Goal: Information Seeking & Learning: Understand process/instructions

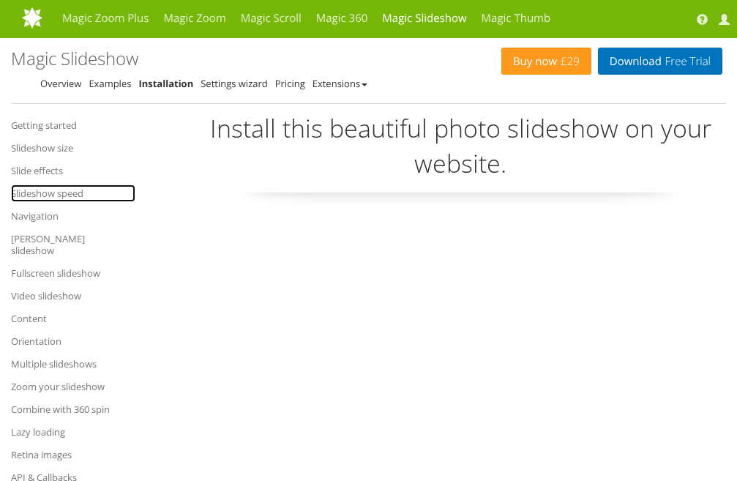
click at [66, 189] on link "Slideshow speed" at bounding box center [73, 193] width 124 height 18
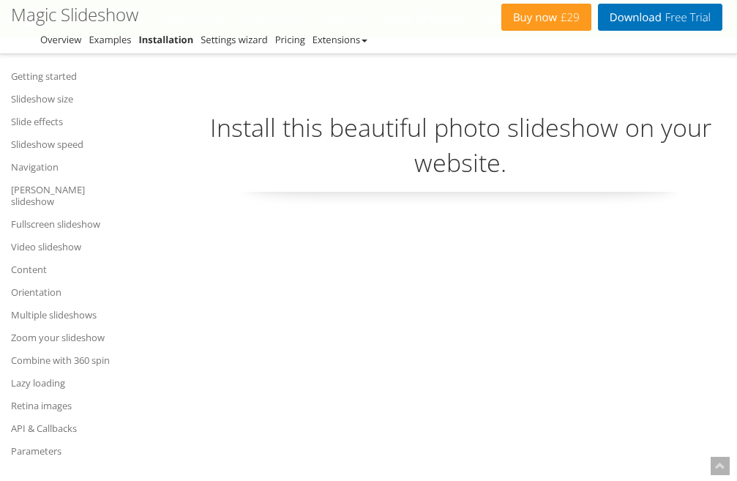
scroll to position [4084, 0]
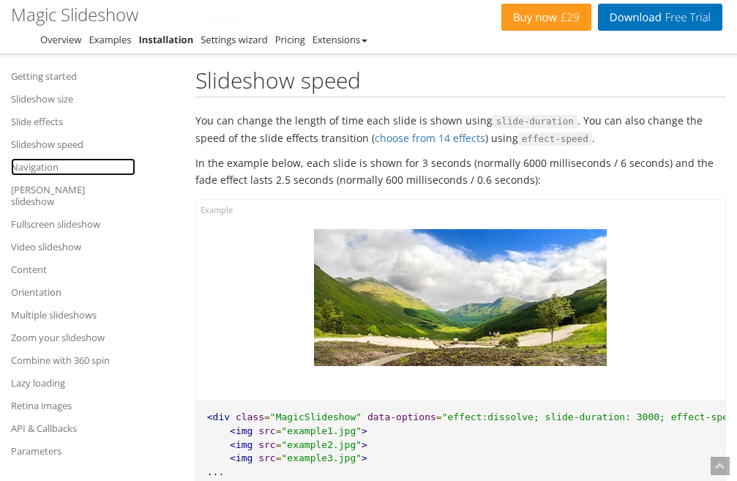
click at [58, 168] on link "Navigation" at bounding box center [73, 167] width 124 height 18
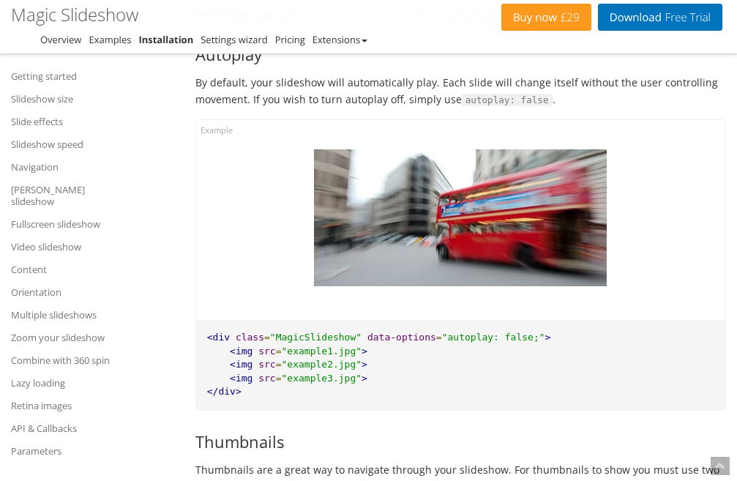
scroll to position [4636, 0]
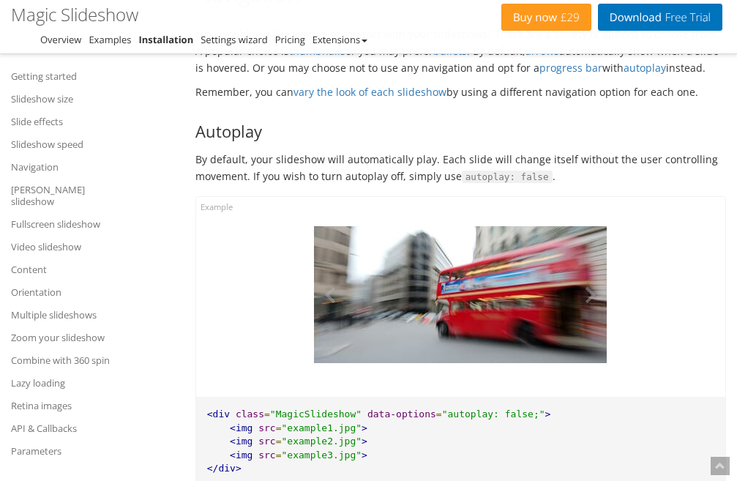
click at [561, 276] on img at bounding box center [460, 294] width 293 height 137
click at [544, 291] on img at bounding box center [460, 294] width 293 height 137
click at [533, 301] on img at bounding box center [460, 294] width 293 height 137
click at [486, 288] on img at bounding box center [460, 294] width 293 height 137
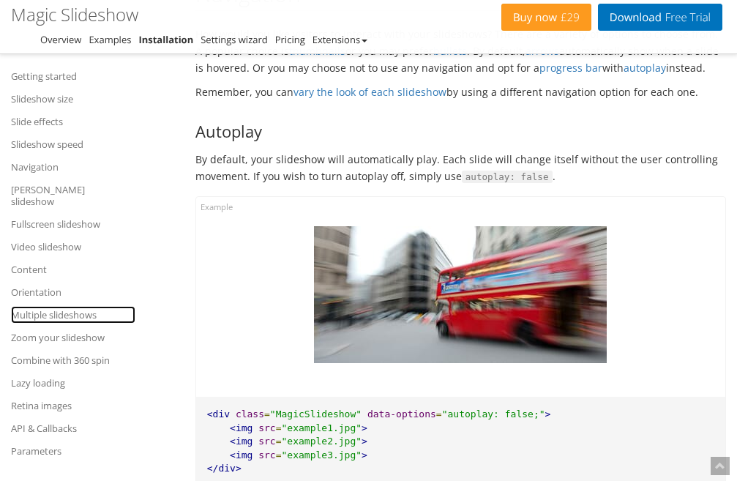
click at [80, 306] on link "Multiple slideshows" at bounding box center [73, 315] width 124 height 18
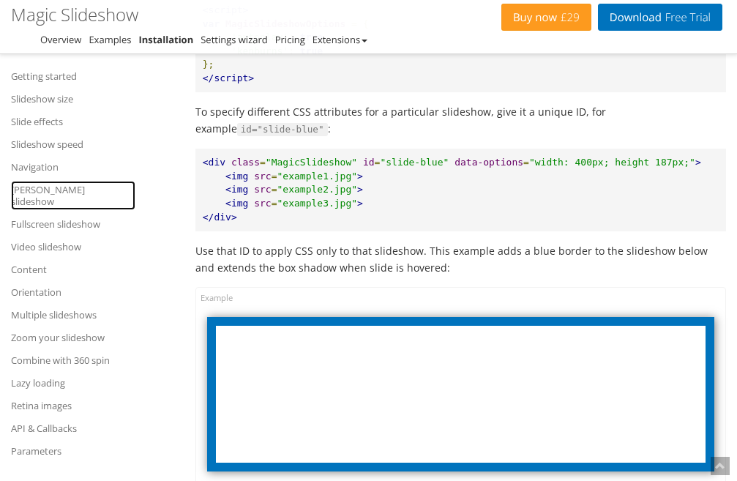
click at [57, 190] on link "[PERSON_NAME] slideshow" at bounding box center [73, 195] width 124 height 29
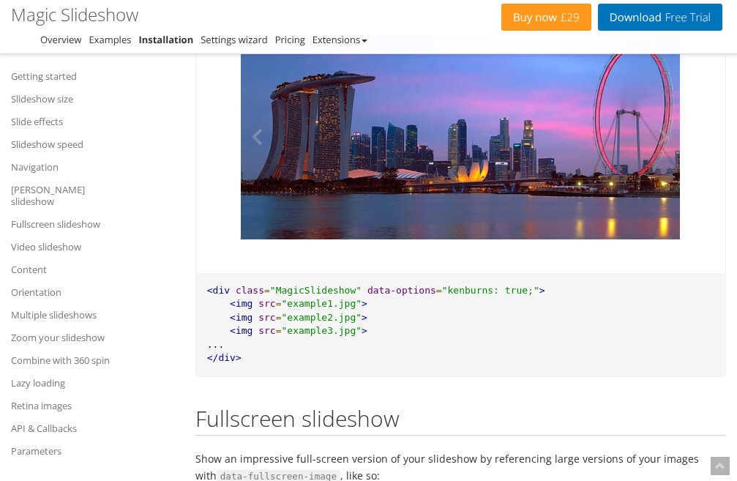
click at [449, 239] on img at bounding box center [460, 136] width 439 height 205
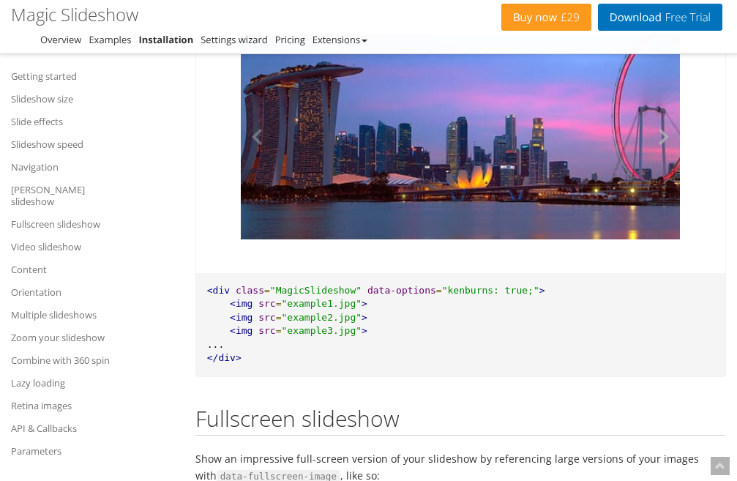
click at [662, 239] on button at bounding box center [658, 136] width 44 height 205
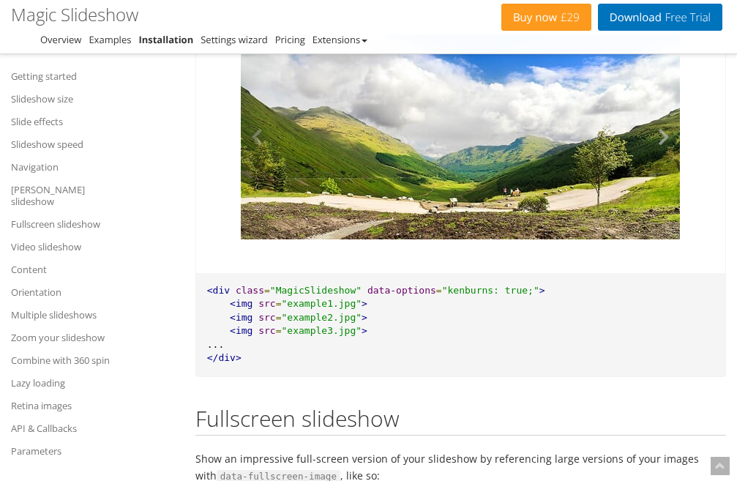
click at [662, 239] on button at bounding box center [658, 136] width 44 height 205
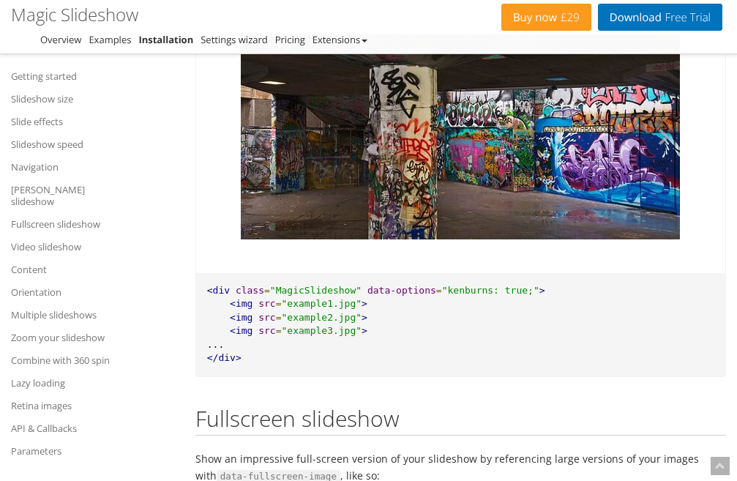
click at [662, 239] on button at bounding box center [658, 136] width 44 height 205
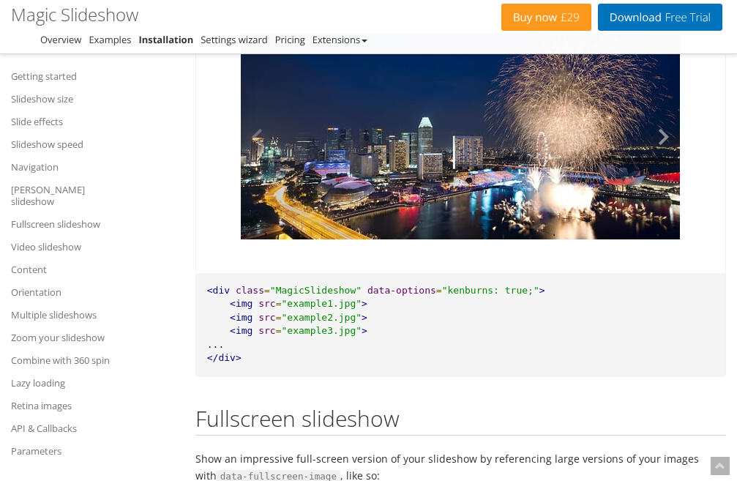
click at [663, 239] on button at bounding box center [658, 136] width 44 height 205
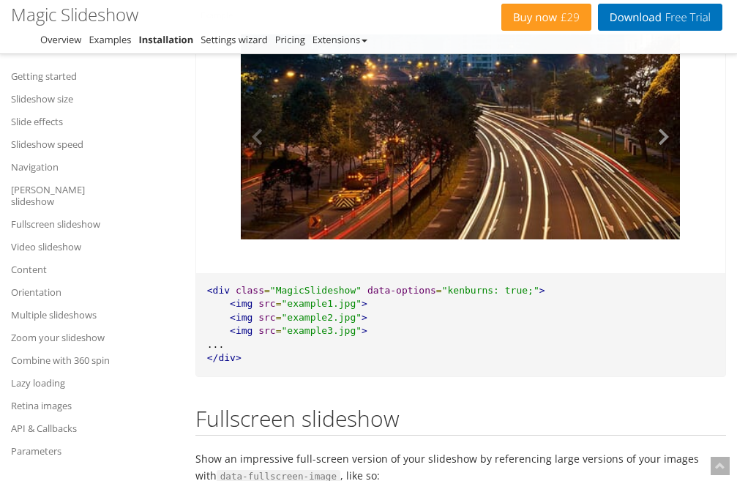
click at [663, 239] on button at bounding box center [658, 136] width 44 height 205
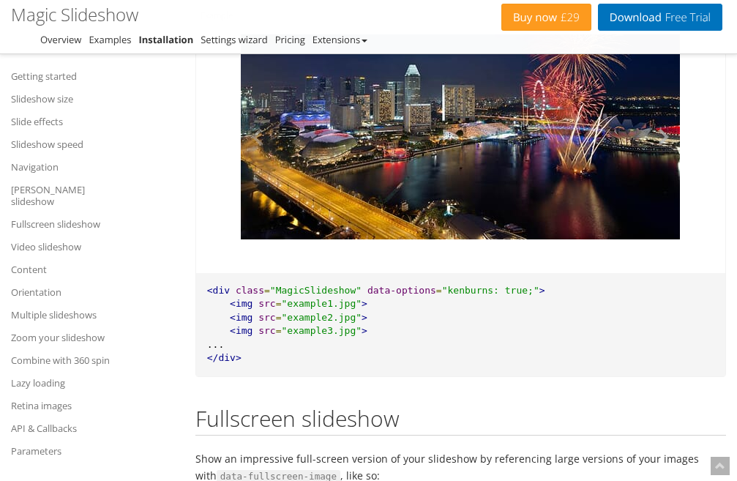
click at [666, 239] on button at bounding box center [658, 136] width 44 height 205
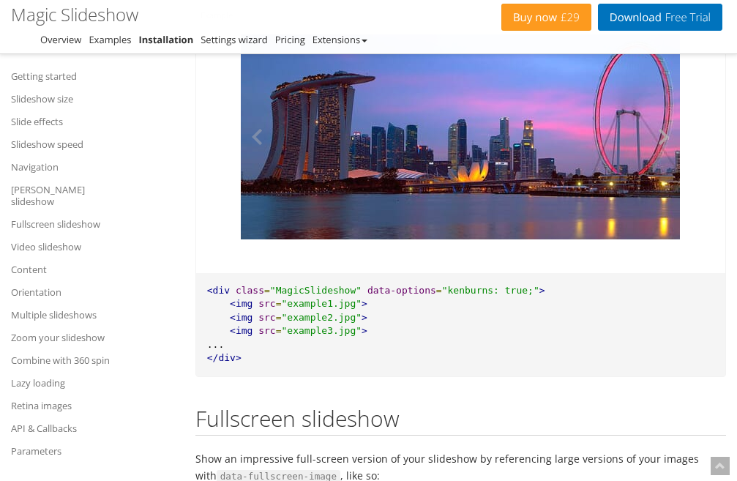
click at [667, 239] on button at bounding box center [658, 136] width 44 height 205
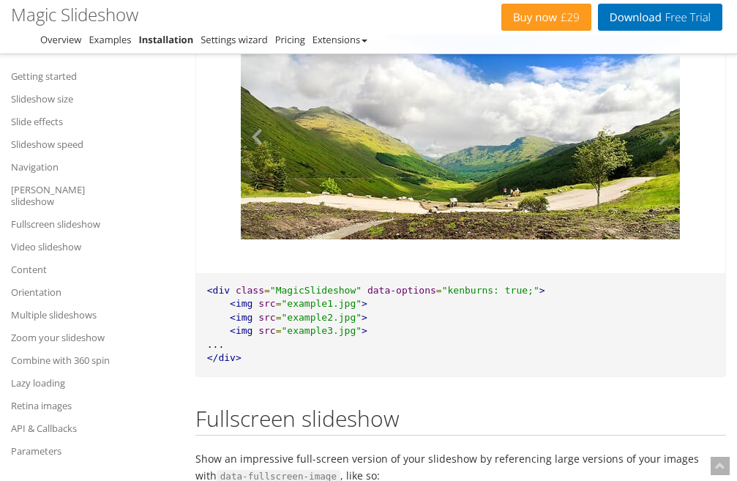
click at [252, 239] on button at bounding box center [263, 136] width 44 height 205
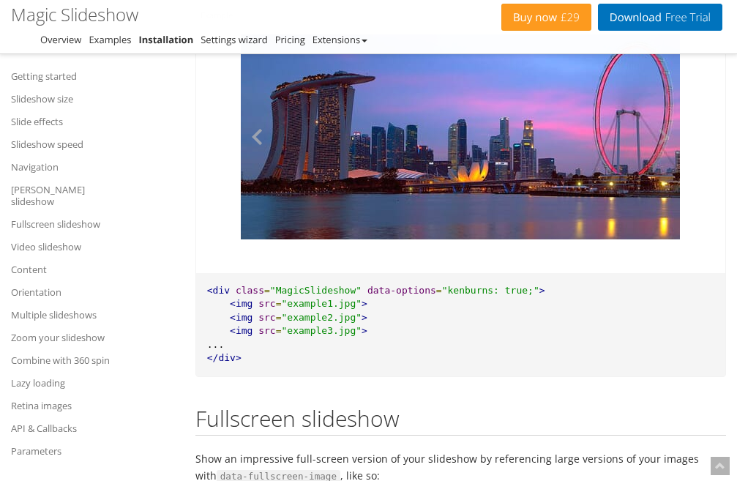
click at [252, 239] on button at bounding box center [263, 136] width 44 height 205
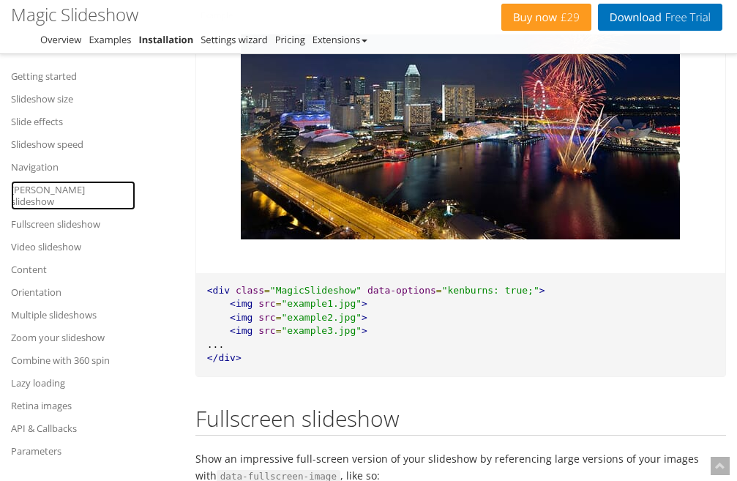
click at [50, 195] on link "[PERSON_NAME] slideshow" at bounding box center [73, 195] width 124 height 29
click at [56, 190] on link "[PERSON_NAME] slideshow" at bounding box center [73, 195] width 124 height 29
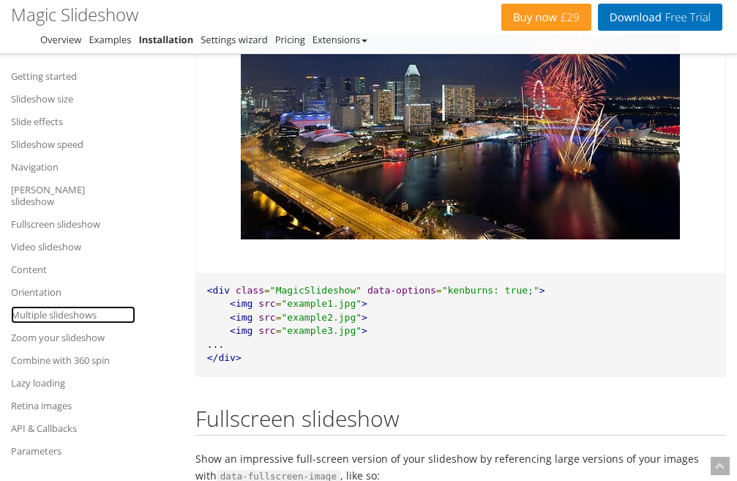
click at [69, 306] on link "Multiple slideshows" at bounding box center [73, 315] width 124 height 18
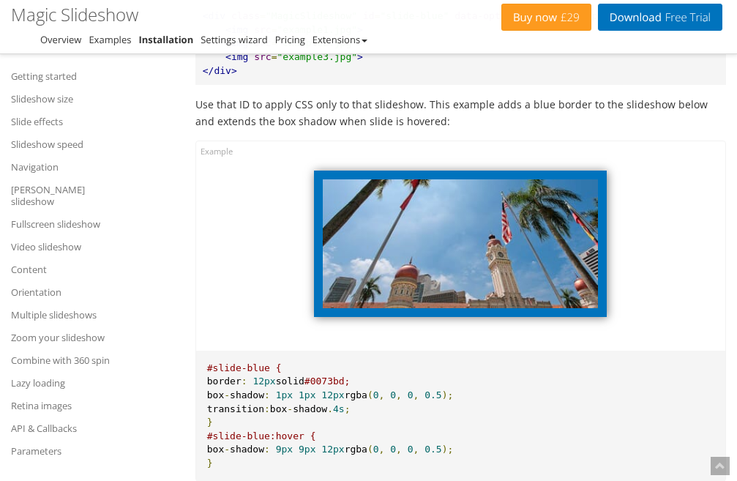
scroll to position [16874, 0]
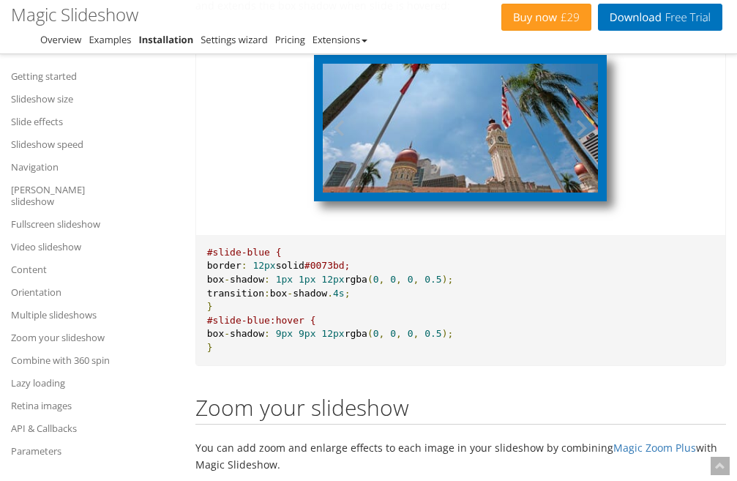
click at [504, 192] on img at bounding box center [460, 128] width 275 height 129
click at [469, 192] on img at bounding box center [460, 128] width 275 height 129
click at [468, 192] on img at bounding box center [460, 128] width 275 height 129
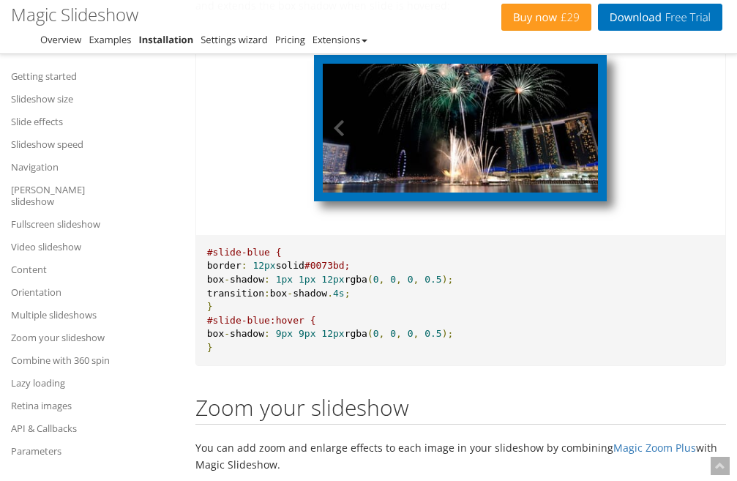
click at [476, 192] on img at bounding box center [460, 128] width 275 height 129
click at [582, 192] on button at bounding box center [576, 128] width 44 height 129
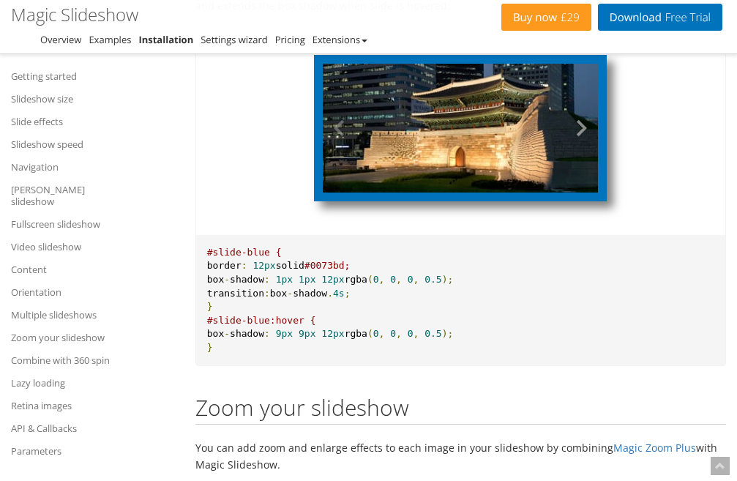
click at [582, 192] on button at bounding box center [576, 128] width 44 height 129
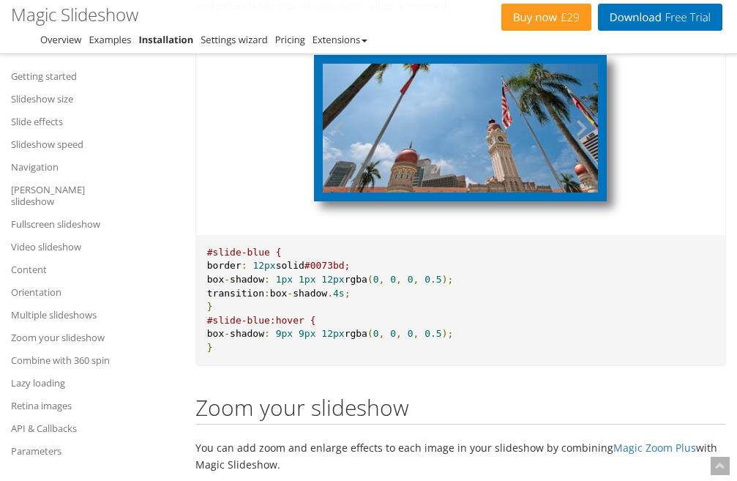
click at [582, 192] on button at bounding box center [576, 128] width 44 height 129
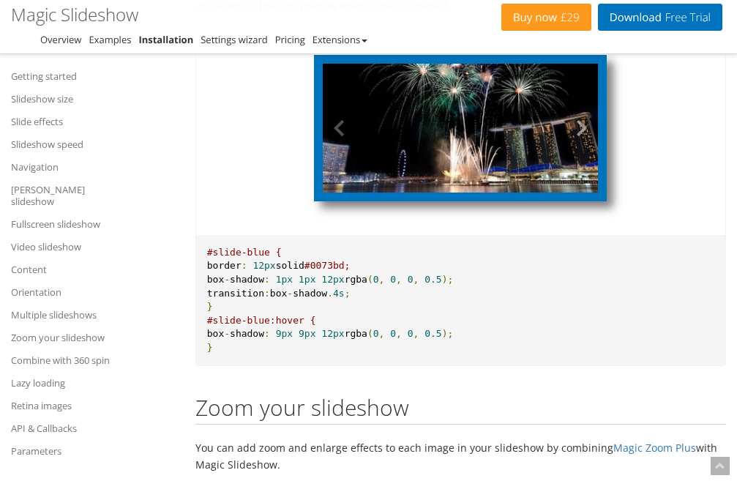
click at [582, 192] on button at bounding box center [576, 128] width 44 height 129
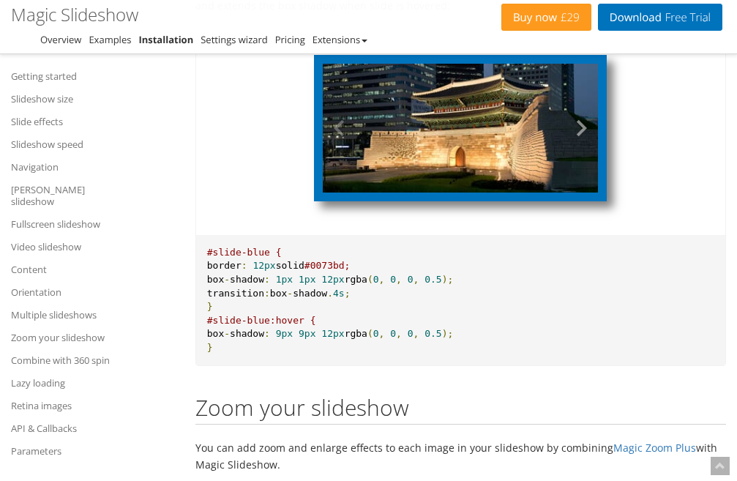
click at [582, 192] on button at bounding box center [576, 128] width 44 height 129
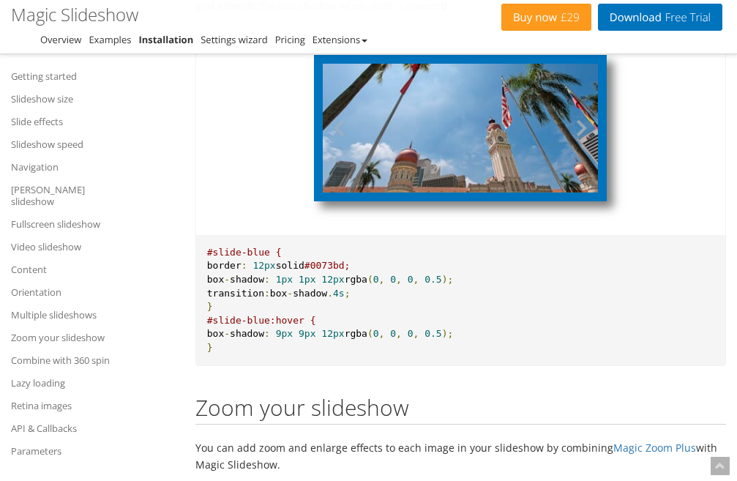
click at [582, 192] on button at bounding box center [576, 128] width 44 height 129
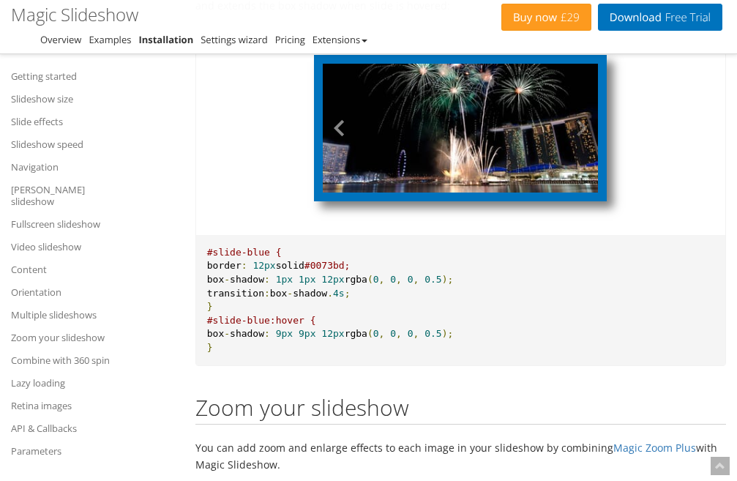
click at [334, 192] on button at bounding box center [345, 128] width 44 height 129
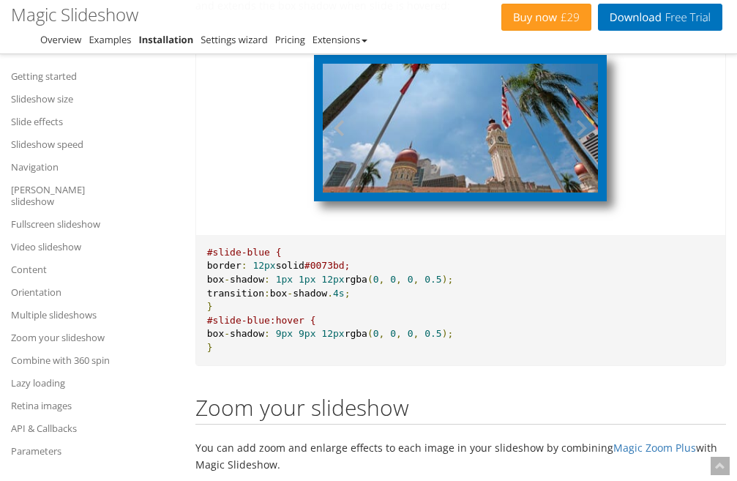
click at [334, 192] on button at bounding box center [345, 128] width 44 height 129
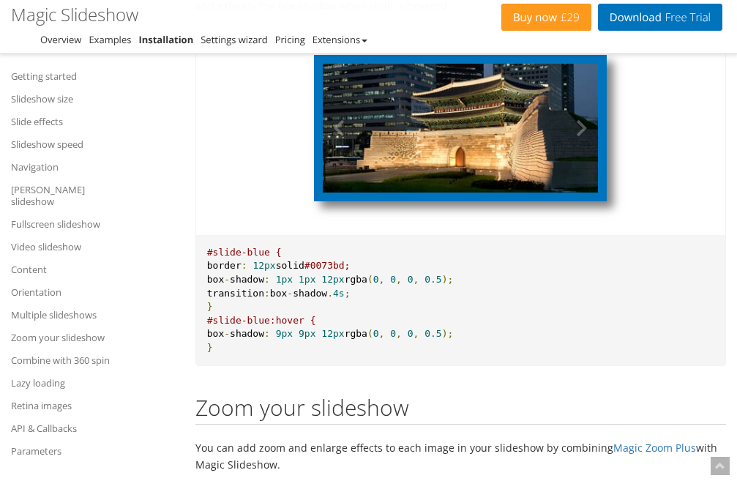
click at [466, 192] on img at bounding box center [460, 128] width 275 height 129
click at [467, 192] on img at bounding box center [460, 128] width 275 height 129
click at [582, 192] on button at bounding box center [576, 128] width 44 height 129
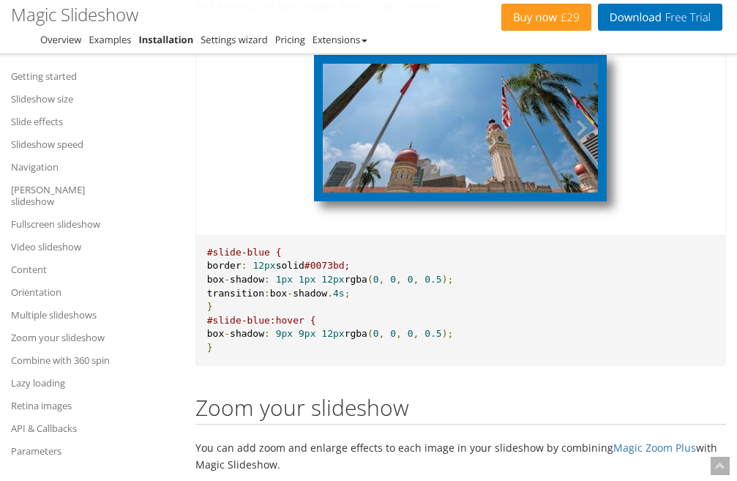
click at [583, 192] on button at bounding box center [576, 128] width 44 height 129
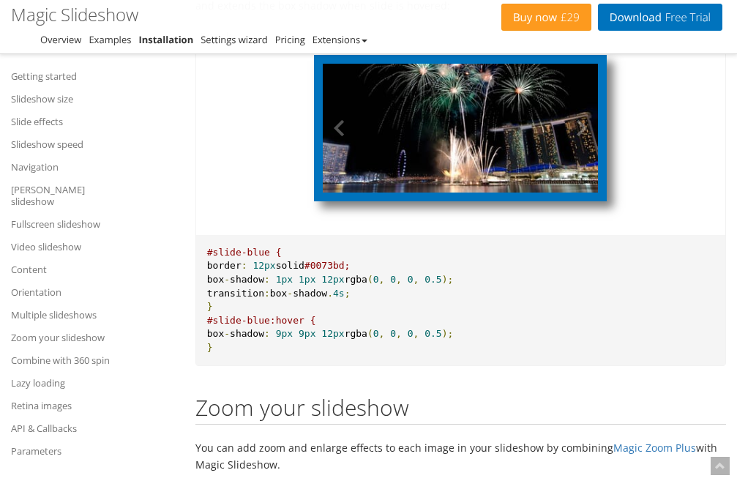
click at [485, 192] on img at bounding box center [460, 128] width 275 height 129
click at [452, 192] on img at bounding box center [460, 128] width 275 height 129
click at [581, 192] on button at bounding box center [576, 128] width 44 height 129
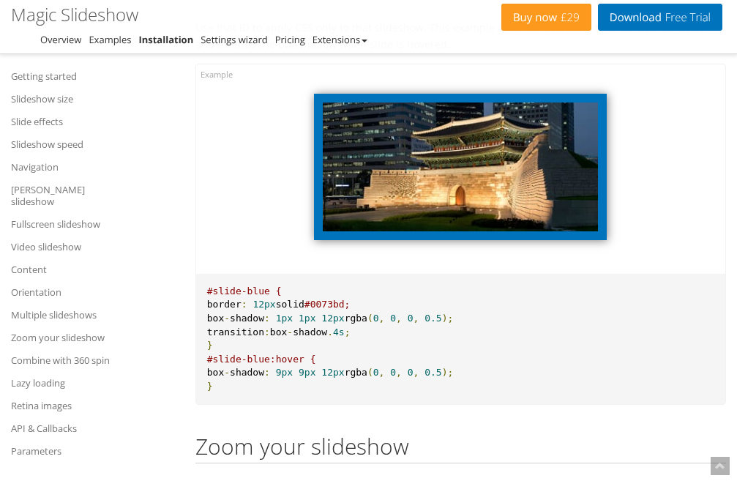
scroll to position [16950, 0]
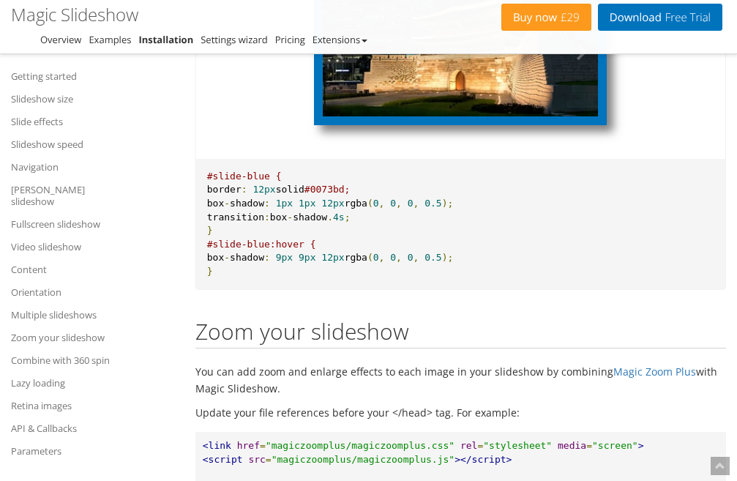
click at [463, 116] on img at bounding box center [460, 52] width 275 height 129
click at [577, 116] on button at bounding box center [576, 52] width 44 height 129
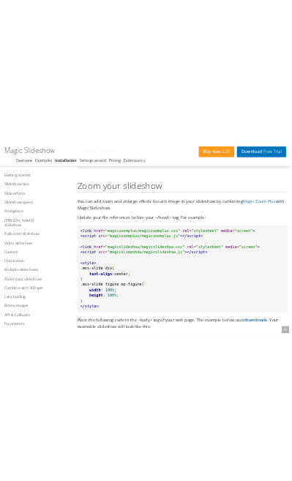
scroll to position [17025, 0]
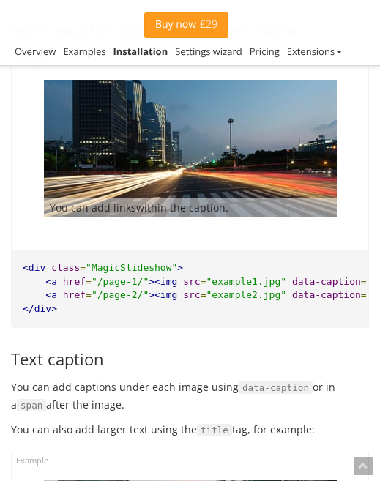
scroll to position [15240, 0]
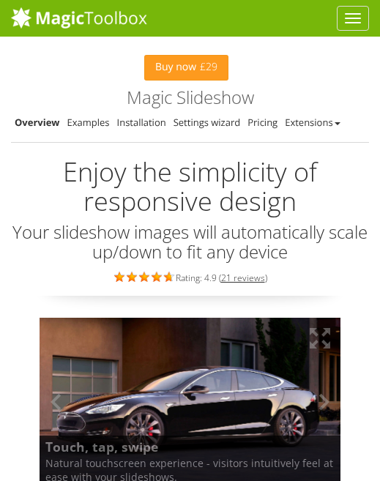
click at [197, 392] on img at bounding box center [190, 401] width 359 height 201
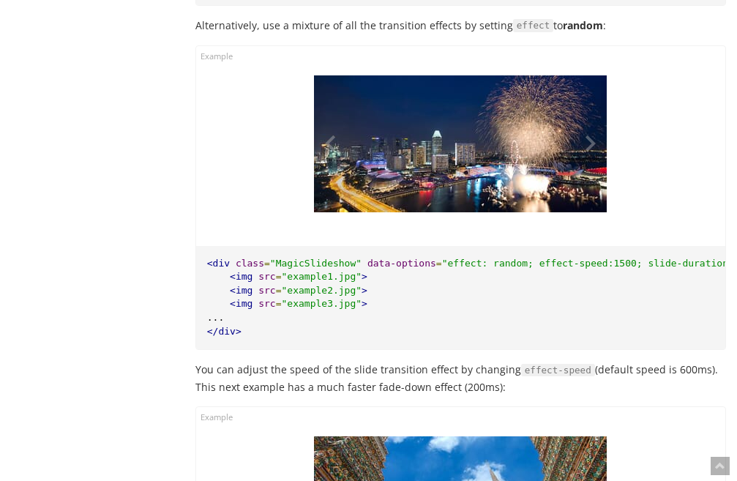
scroll to position [3406, 0]
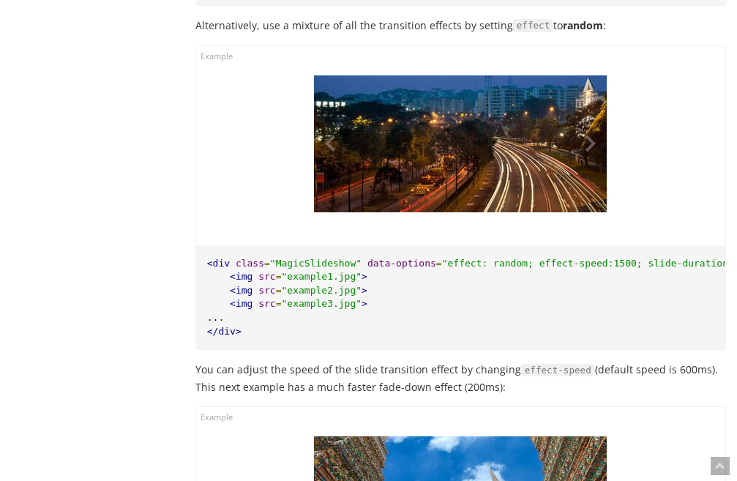
click at [457, 133] on img at bounding box center [460, 143] width 293 height 137
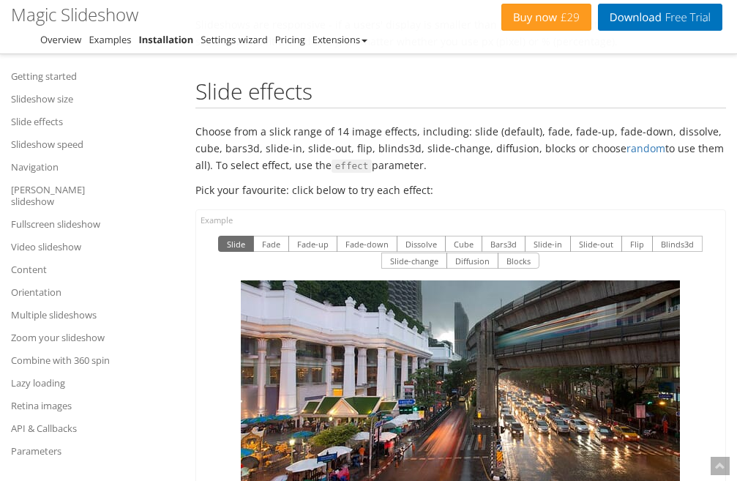
scroll to position [2642, 0]
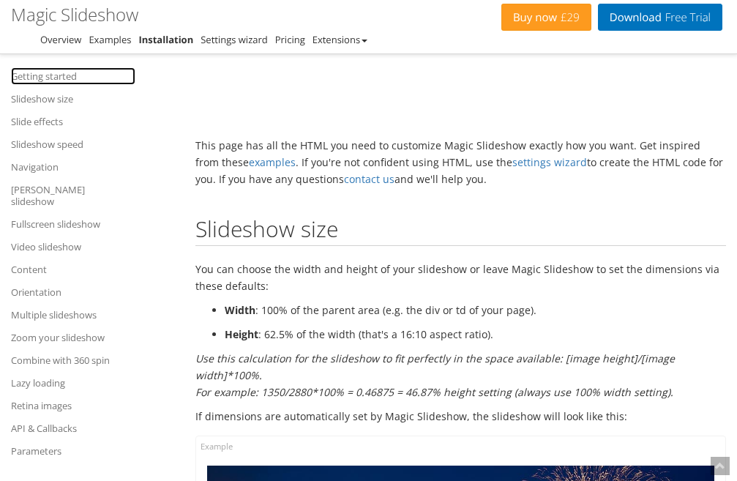
click at [48, 75] on link "Getting started" at bounding box center [73, 76] width 124 height 18
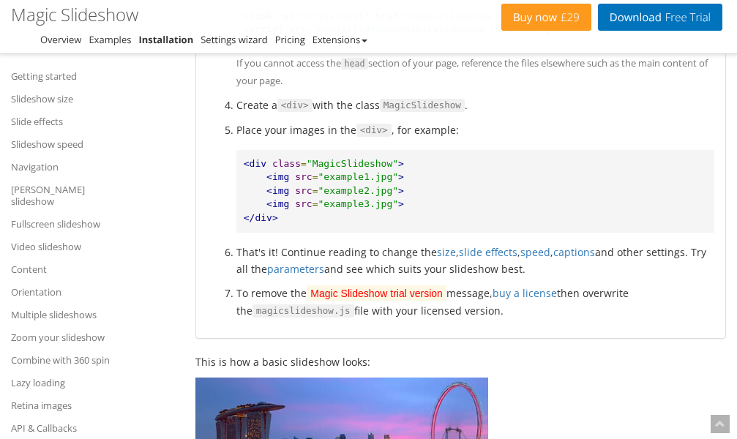
scroll to position [925, 0]
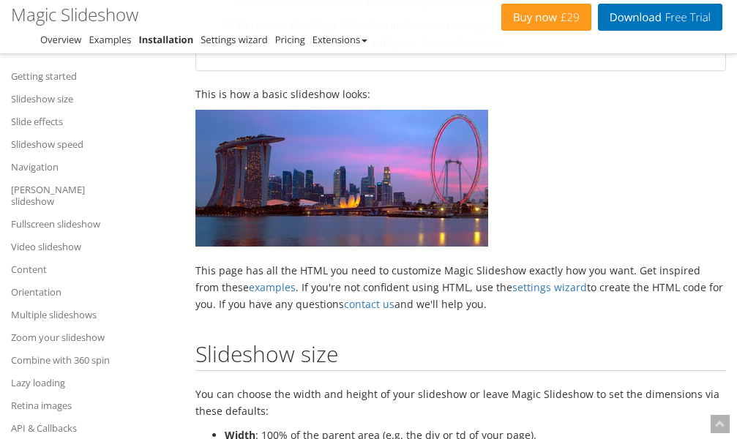
scroll to position [841, 0]
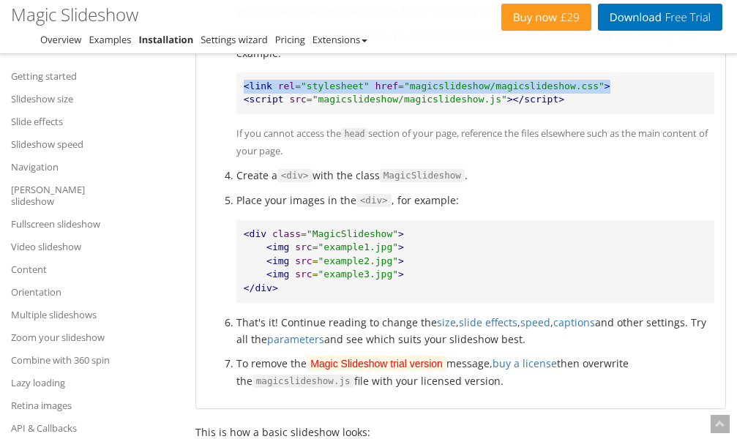
drag, startPoint x: 245, startPoint y: 86, endPoint x: 596, endPoint y: 72, distance: 350.8
click at [596, 72] on pre "<link rel = "stylesheet" href = "magicslideshow/magicslideshow.css" > <script s…" at bounding box center [475, 93] width 478 height 42
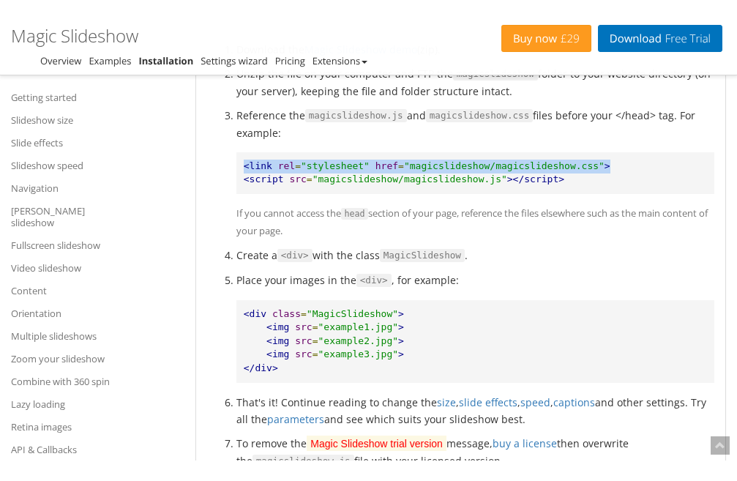
scroll to position [753, 0]
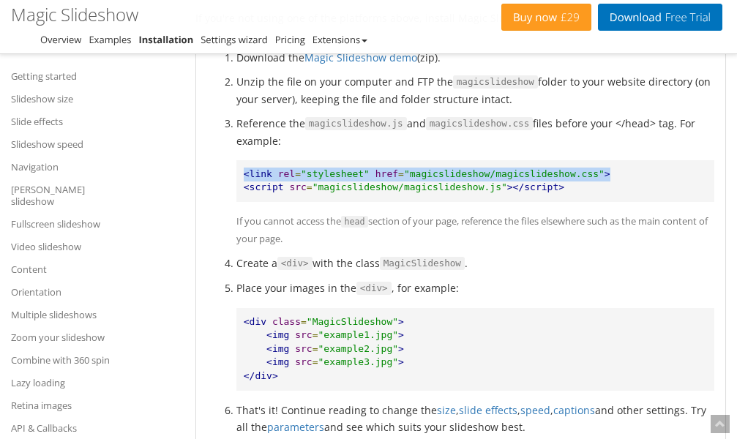
click at [278, 175] on span "rel" at bounding box center [286, 173] width 17 height 11
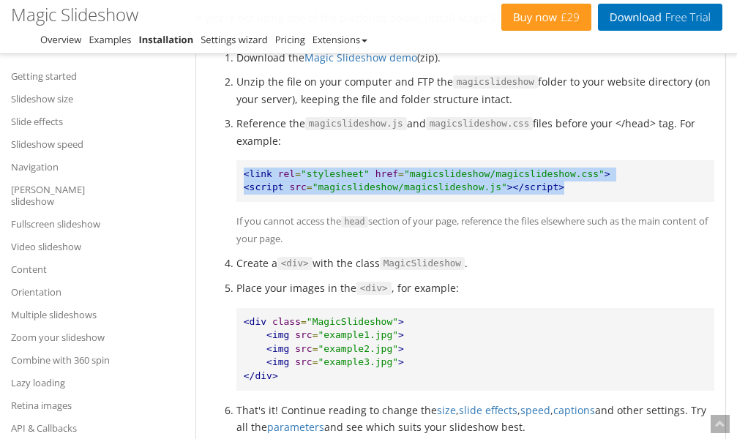
drag, startPoint x: 246, startPoint y: 170, endPoint x: 577, endPoint y: 187, distance: 331.9
click at [577, 187] on pre "<link rel = "stylesheet" href = "magicslideshow/magicslideshow.css" > <script s…" at bounding box center [475, 181] width 478 height 42
copy pre "<link rel = "stylesheet" href = "magicslideshow/magicslideshow.css" > <script s…"
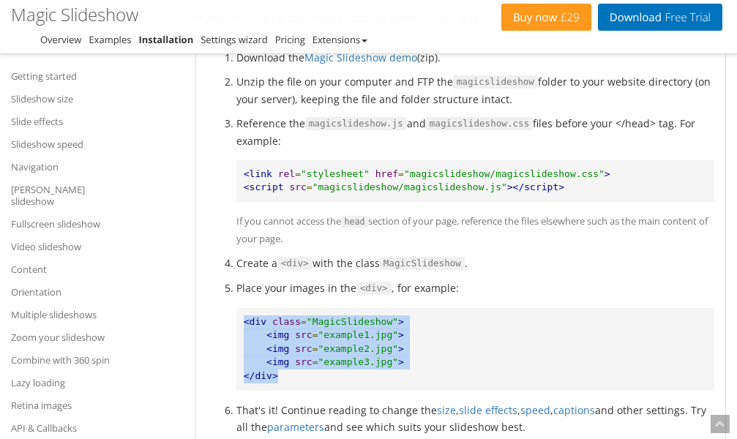
drag, startPoint x: 244, startPoint y: 321, endPoint x: 392, endPoint y: 376, distance: 158.4
click at [392, 376] on pre "<div class = "MagicSlideshow" > <img src = "example1.jpg" > <img src = "example…" at bounding box center [475, 349] width 478 height 83
copy pre "<div class = "MagicSlideshow" > <img src = "example1.jpg" > <img src = "example…"
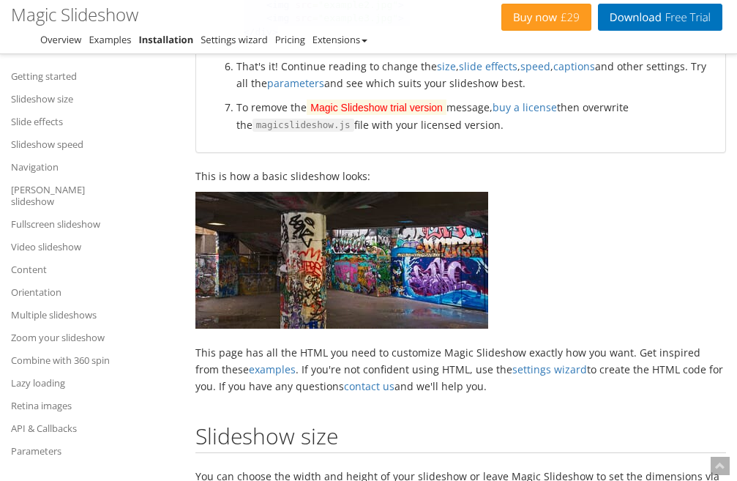
scroll to position [1021, 0]
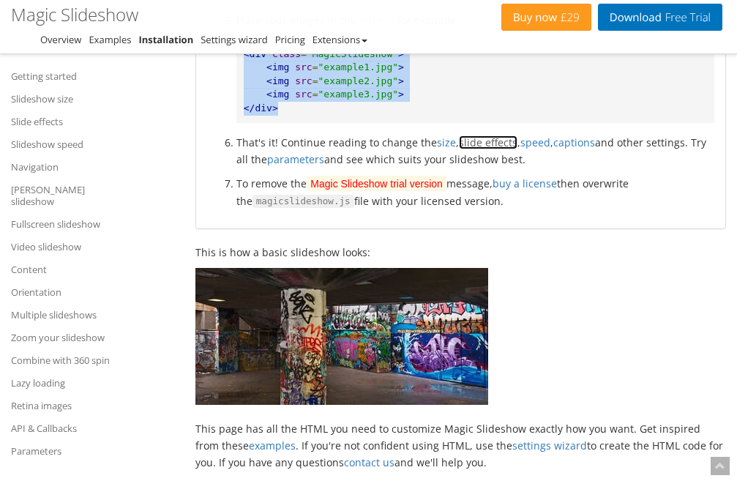
click at [472, 143] on link "slide effects" at bounding box center [488, 142] width 59 height 14
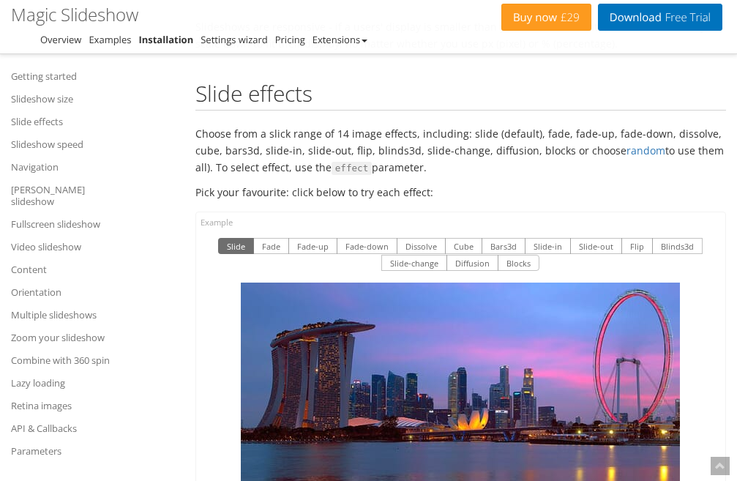
scroll to position [1021, 0]
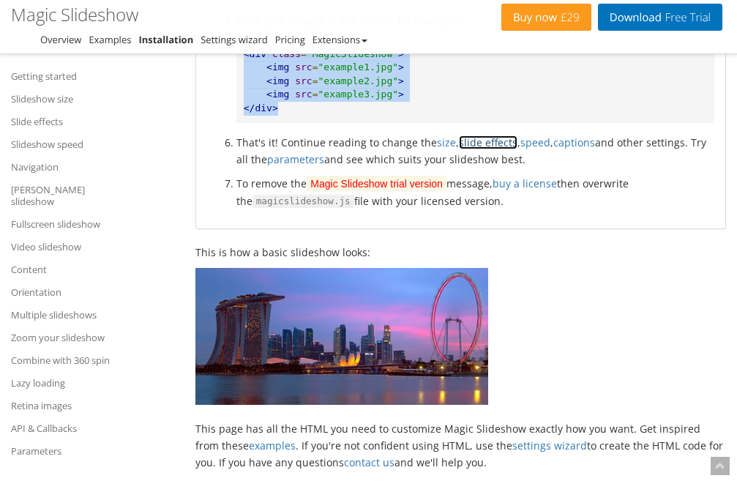
click at [479, 142] on link "slide effects" at bounding box center [488, 142] width 59 height 14
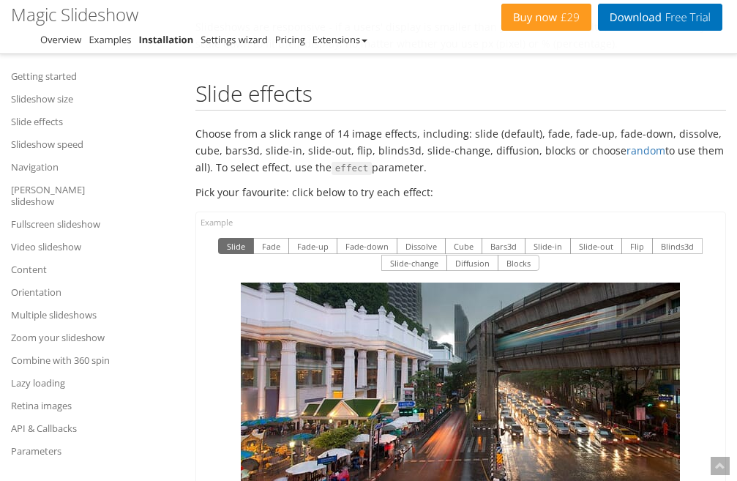
scroll to position [1021, 0]
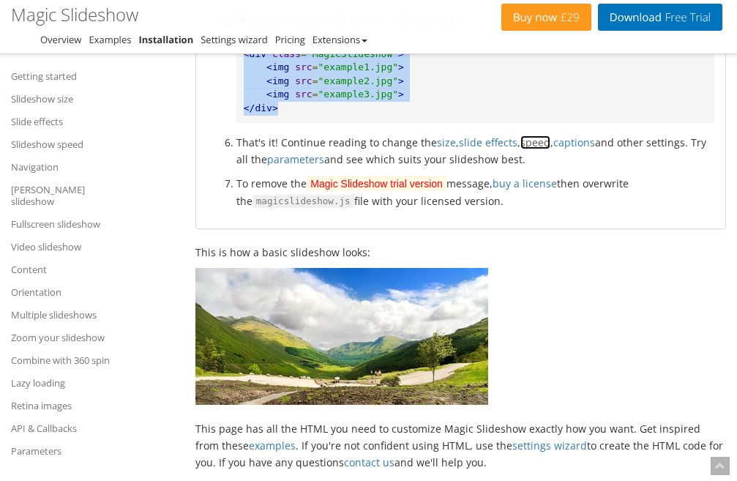
click at [544, 144] on link "speed" at bounding box center [535, 142] width 30 height 14
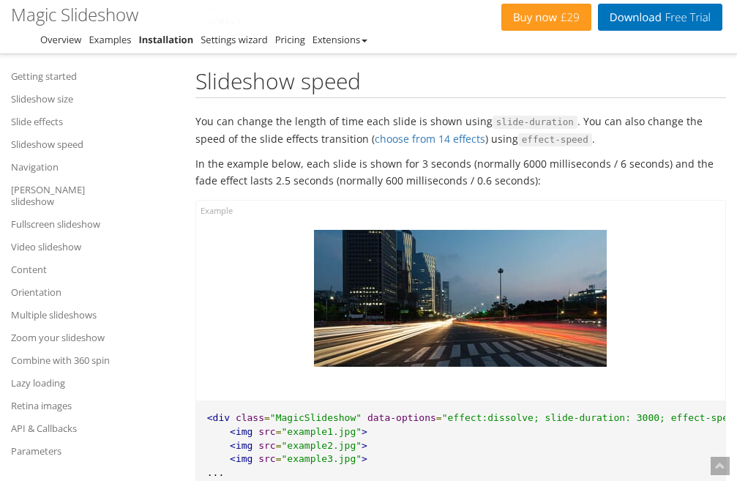
scroll to position [1021, 0]
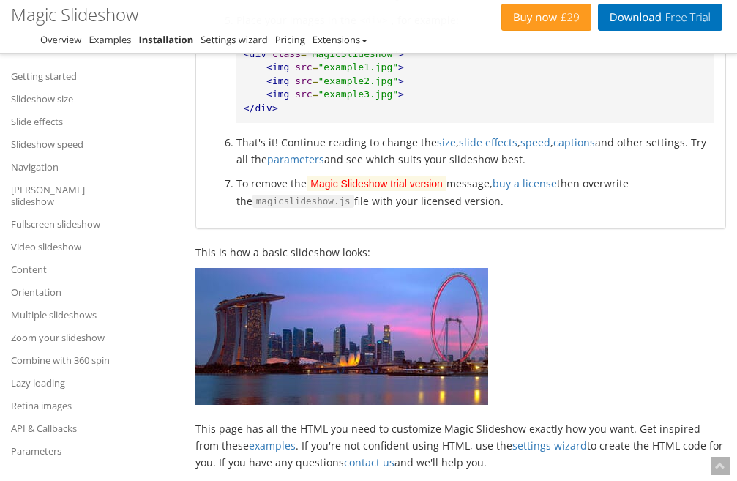
drag, startPoint x: 749, startPoint y: 185, endPoint x: 262, endPoint y: 212, distance: 487.4
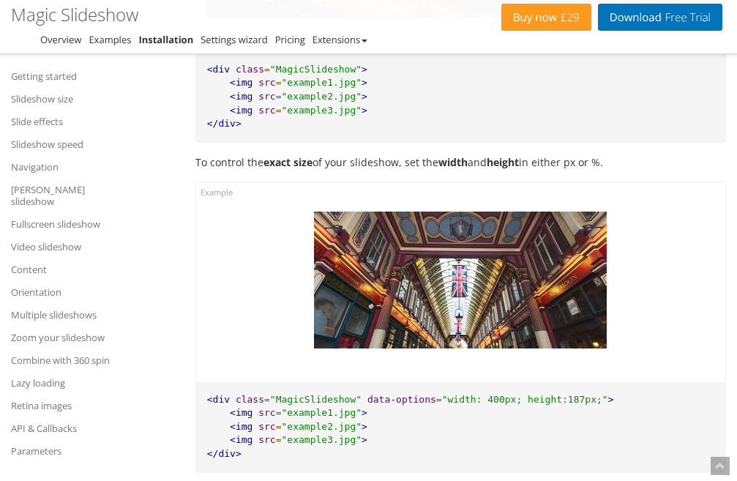
scroll to position [2026, 0]
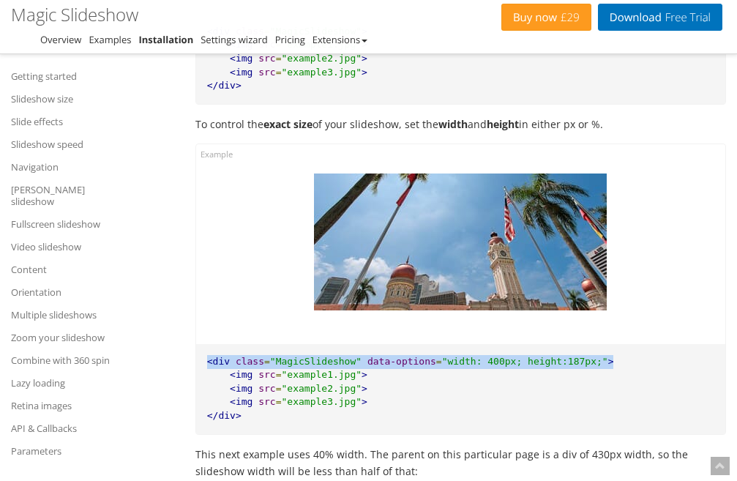
drag, startPoint x: 210, startPoint y: 345, endPoint x: 642, endPoint y: 331, distance: 432.0
click at [642, 344] on pre "<div class = "MagicSlideshow" data-options = "width: 400px; height:187px;" > <i…" at bounding box center [460, 389] width 529 height 90
copy pre "<div class = "MagicSlideshow" data-options = "width: 400px; height:187px;" >"
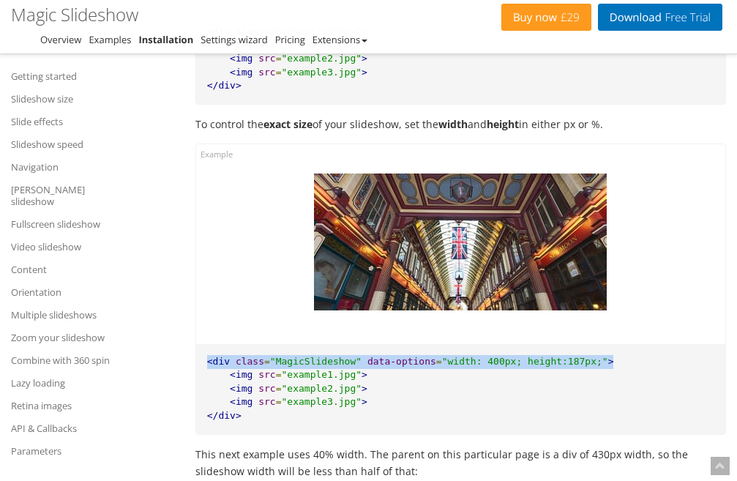
copy pre "<div class = "MagicSlideshow" data-options = "width: 400px; height:187px;" >"
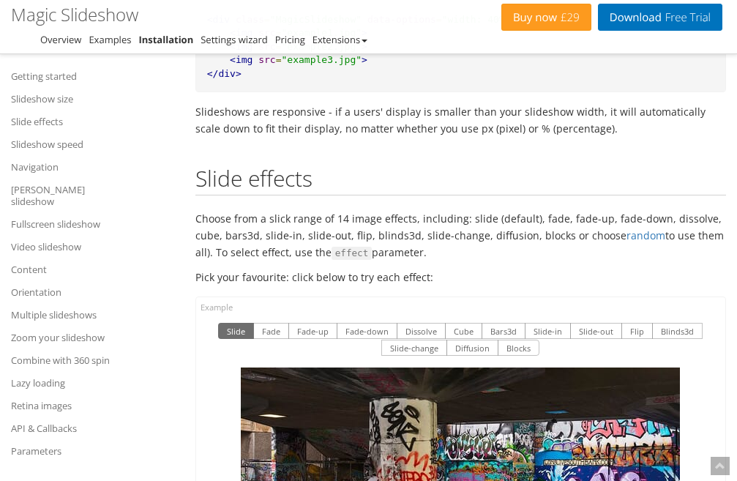
scroll to position [2485, 0]
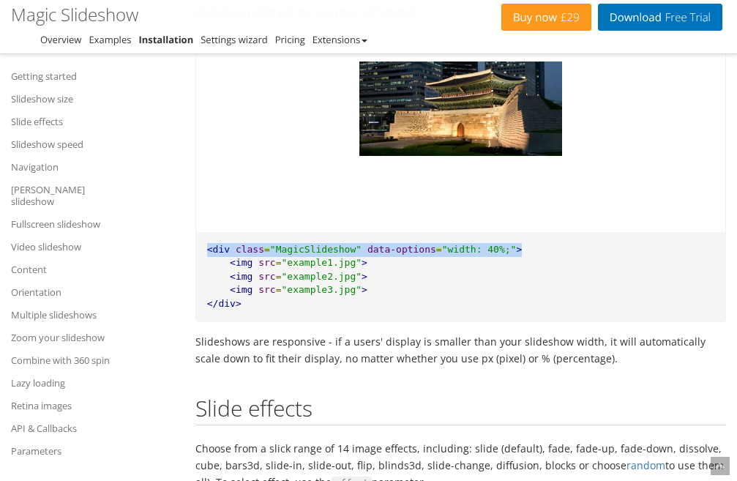
drag, startPoint x: 207, startPoint y: 231, endPoint x: 522, endPoint y: 231, distance: 314.7
click at [522, 232] on pre "<div class = "MagicSlideshow" data-options = "width: 40%;" > <img src = "exampl…" at bounding box center [460, 277] width 529 height 90
copy pre "<div class = "MagicSlideshow" data-options = "width: 40%;" >"
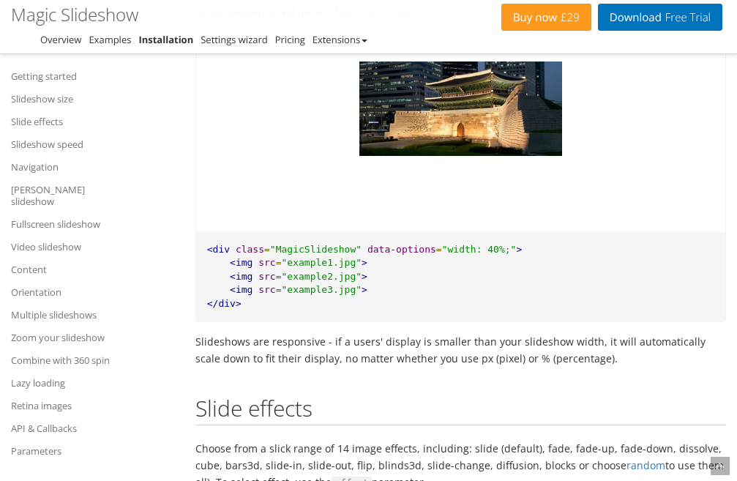
click at [516, 269] on pre "<div class = "MagicSlideshow" data-options = "width: 40%;" > <img src = "exampl…" at bounding box center [460, 277] width 529 height 90
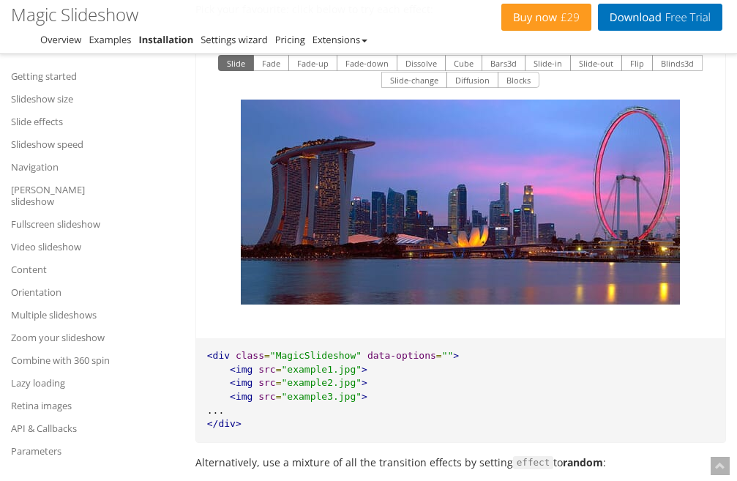
scroll to position [3403, 0]
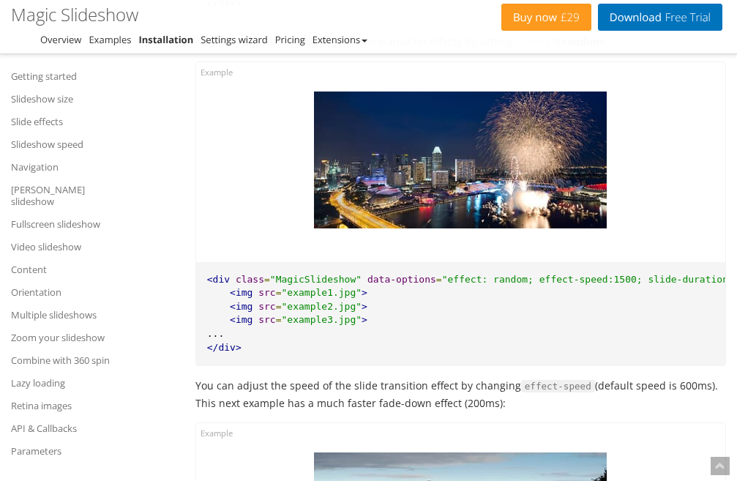
click at [209, 274] on span "<div" at bounding box center [218, 279] width 23 height 11
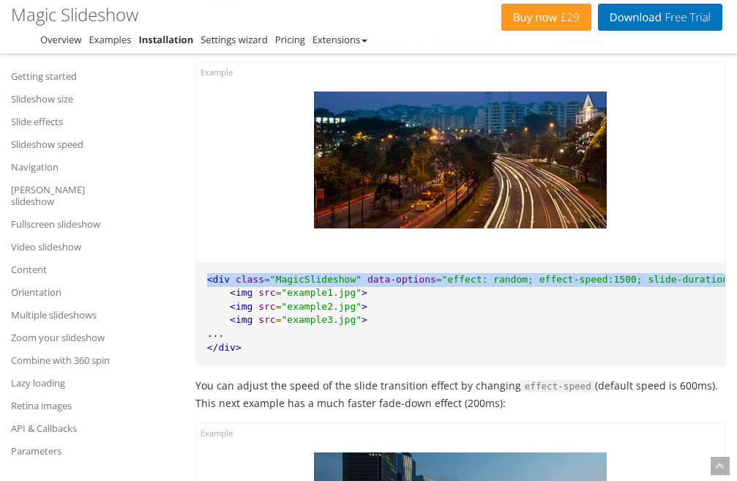
scroll to position [0, 11]
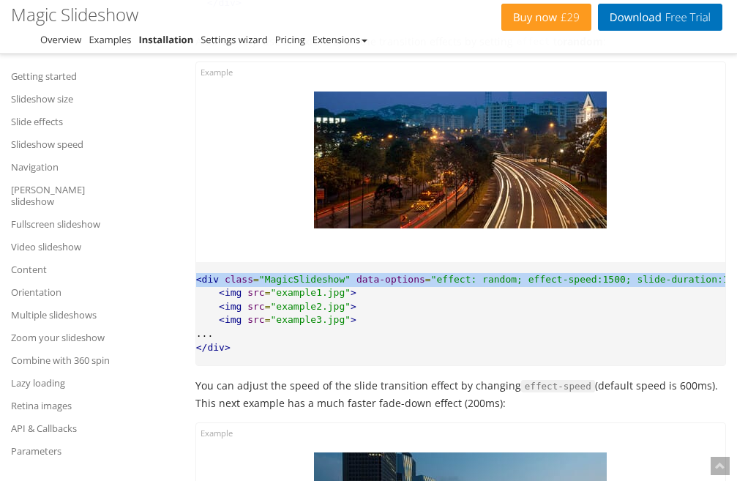
drag, startPoint x: 207, startPoint y: 261, endPoint x: 725, endPoint y: 258, distance: 518.1
click at [725, 258] on div "<div class = "MagicSlideshow" data-options = "effect: random; effect-speed:1500…" at bounding box center [460, 213] width 531 height 304
copy pre "<div class = "MagicSlideshow" data-options = "effect: random; effect-speed:1500…"
